Goal: Information Seeking & Learning: Check status

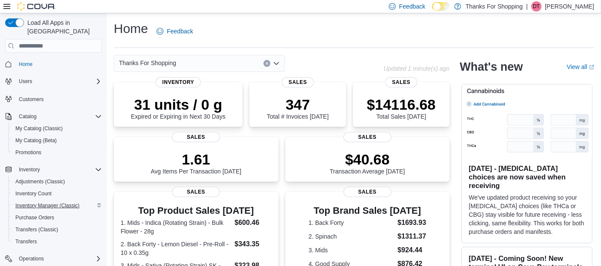
scroll to position [77, 0]
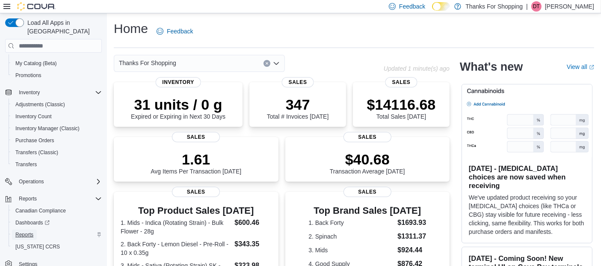
click at [19, 231] on span "Reports" at bounding box center [24, 234] width 18 height 7
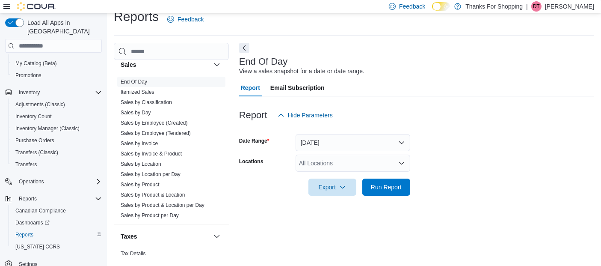
scroll to position [603, 0]
click at [161, 143] on span "Sales by Invoice" at bounding box center [171, 145] width 108 height 10
click at [146, 144] on link "Sales by Invoice" at bounding box center [139, 145] width 37 height 6
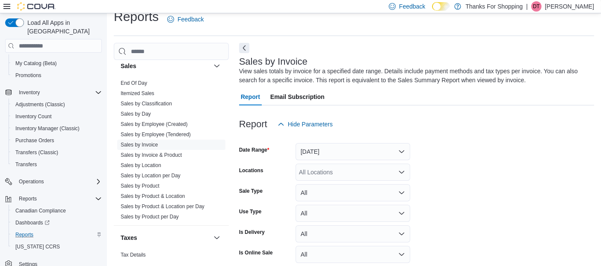
scroll to position [28, 0]
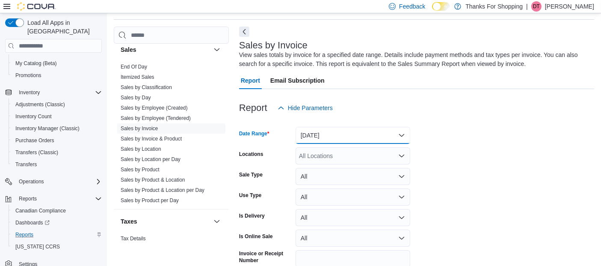
click at [337, 132] on button "Yesterday" at bounding box center [353, 135] width 115 height 17
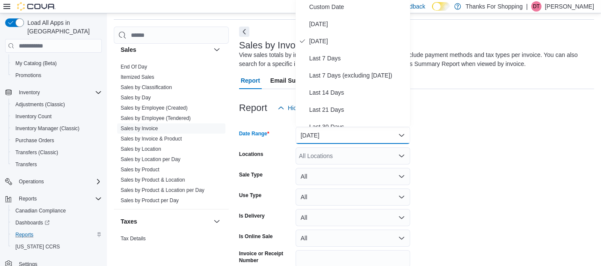
scroll to position [27, 0]
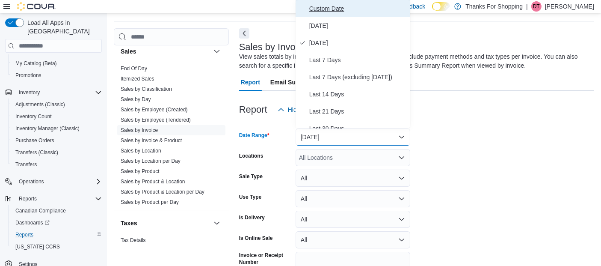
click at [345, 8] on span "Custom Date" at bounding box center [358, 8] width 98 height 10
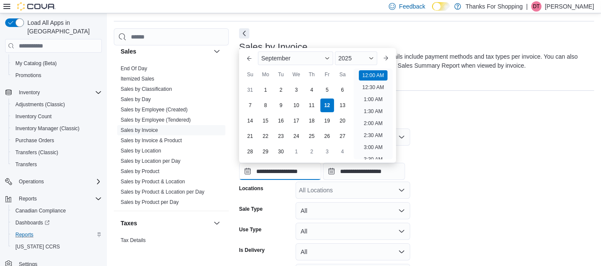
click at [264, 169] on input "**********" at bounding box center [280, 171] width 82 height 17
click at [243, 64] on button "Previous Month" at bounding box center [250, 58] width 14 height 14
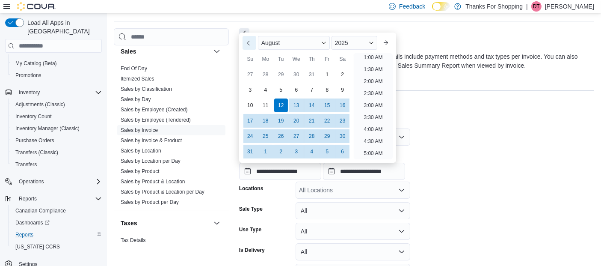
scroll to position [1, 0]
click at [316, 74] on div "31" at bounding box center [311, 74] width 15 height 15
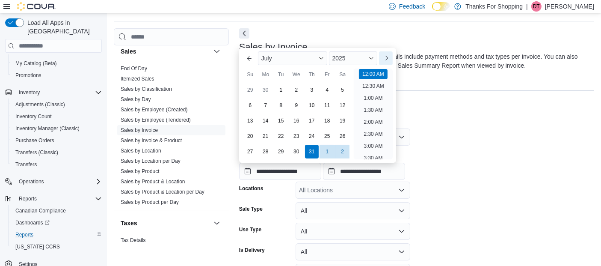
click at [393, 59] on button "Next month" at bounding box center [386, 58] width 14 height 14
type input "**********"
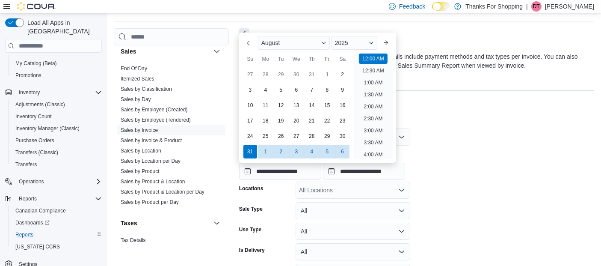
click at [458, 114] on div "Report Hide Parameters" at bounding box center [416, 109] width 355 height 17
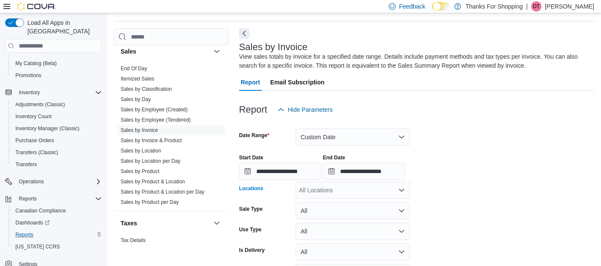
click at [388, 193] on div "All Locations" at bounding box center [353, 189] width 115 height 17
type input "****"
click at [362, 175] on div "Preston" at bounding box center [353, 174] width 104 height 9
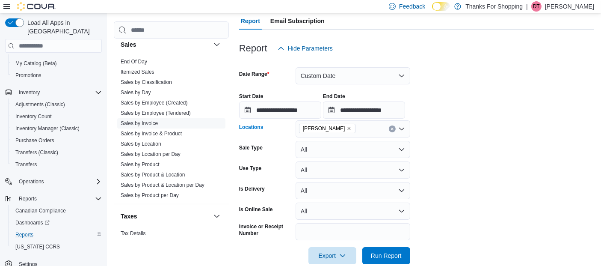
scroll to position [103, 0]
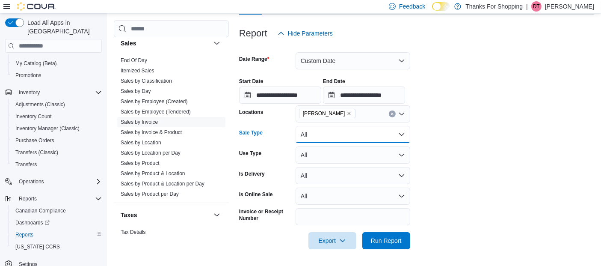
click at [364, 131] on button "All" at bounding box center [353, 134] width 115 height 17
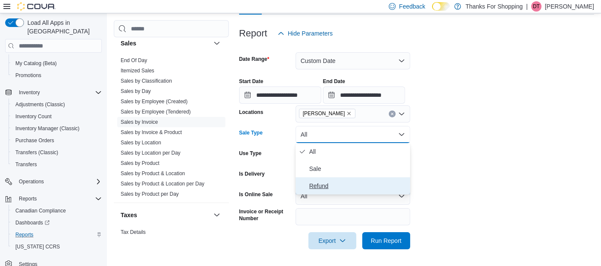
click at [343, 183] on span "Refund" at bounding box center [358, 186] width 98 height 10
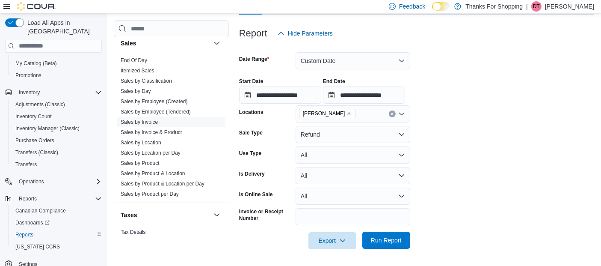
click at [389, 235] on span "Run Report" at bounding box center [387, 240] width 38 height 17
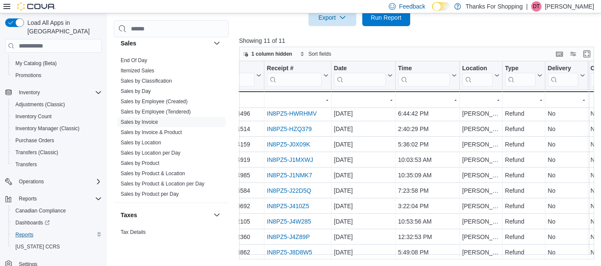
scroll to position [22, 0]
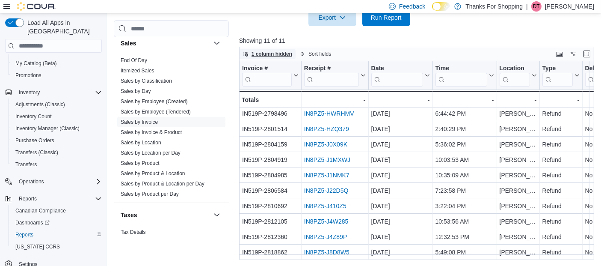
click at [266, 54] on span "1 column hidden" at bounding box center [272, 54] width 41 height 7
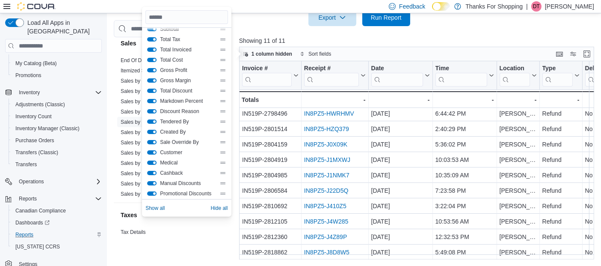
scroll to position [0, 0]
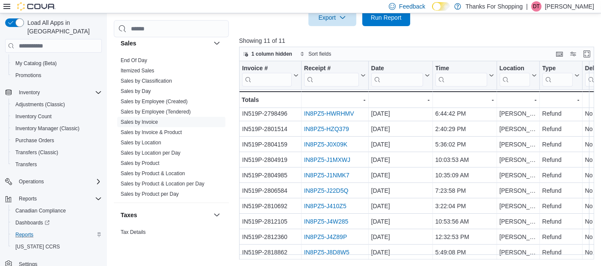
click at [413, 55] on div "1 column hidden Sort fields" at bounding box center [417, 54] width 356 height 15
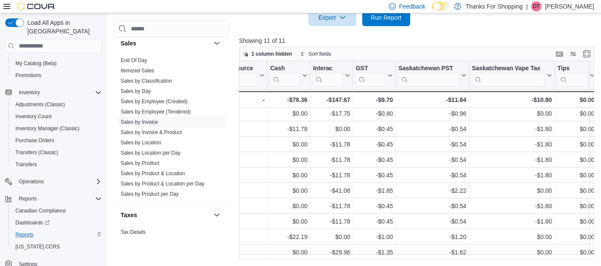
scroll to position [22, 1661]
click at [592, 49] on button "Enter fullscreen" at bounding box center [587, 53] width 10 height 10
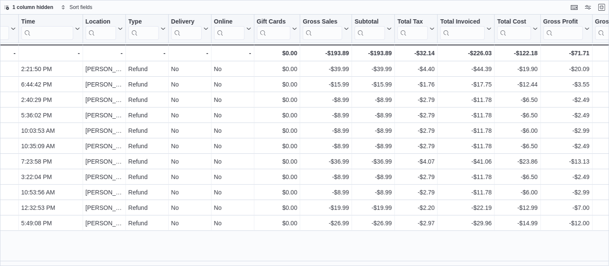
scroll to position [0, 0]
